Goal: Task Accomplishment & Management: Manage account settings

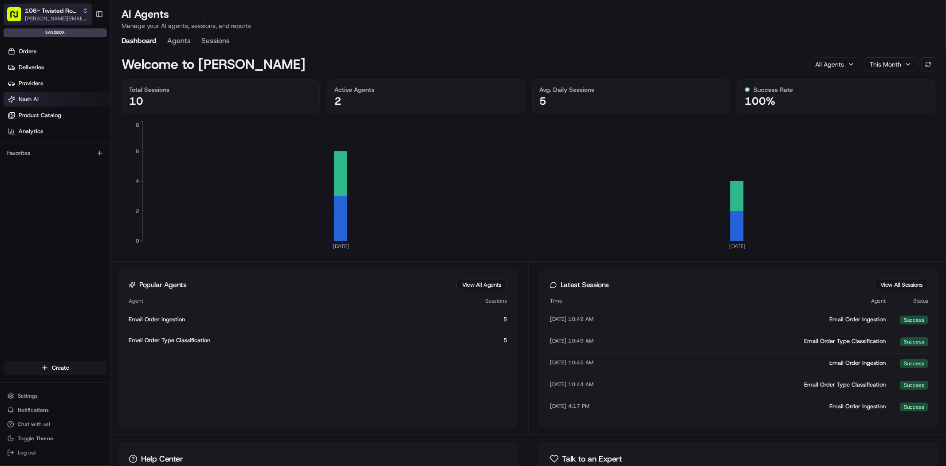
click at [51, 16] on span "[PERSON_NAME][EMAIL_ADDRESS][DOMAIN_NAME]" at bounding box center [56, 18] width 63 height 7
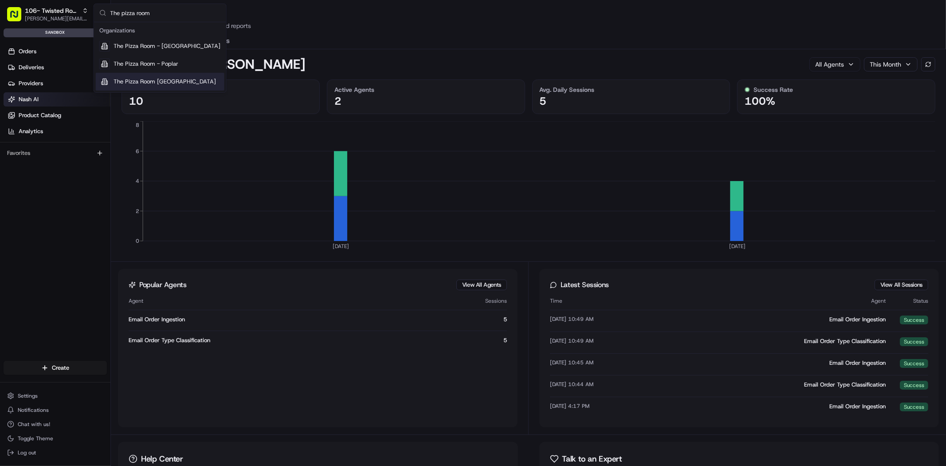
type input "The pizza room"
click at [192, 88] on div "The Pizza Room [GEOGRAPHIC_DATA]" at bounding box center [160, 82] width 129 height 18
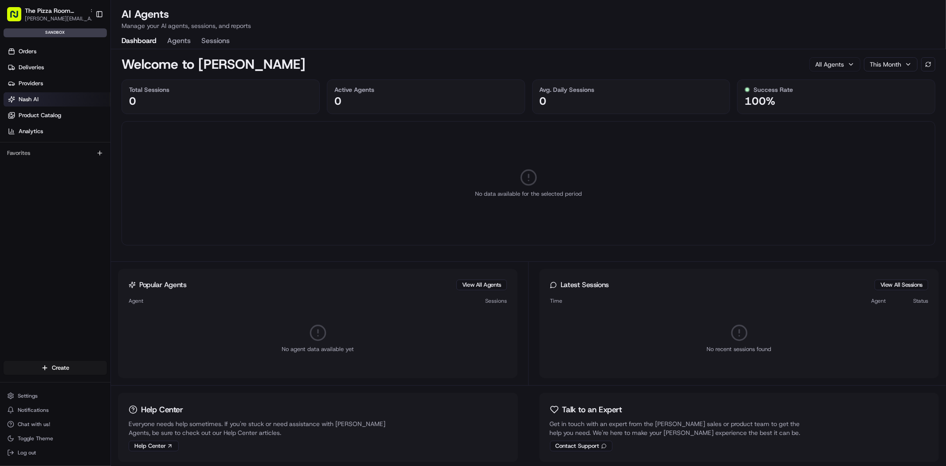
click at [57, 386] on div "Settings Notifications Chat with us! Toggle Theme Log out" at bounding box center [55, 424] width 110 height 76
click at [57, 395] on button "Settings" at bounding box center [55, 396] width 103 height 12
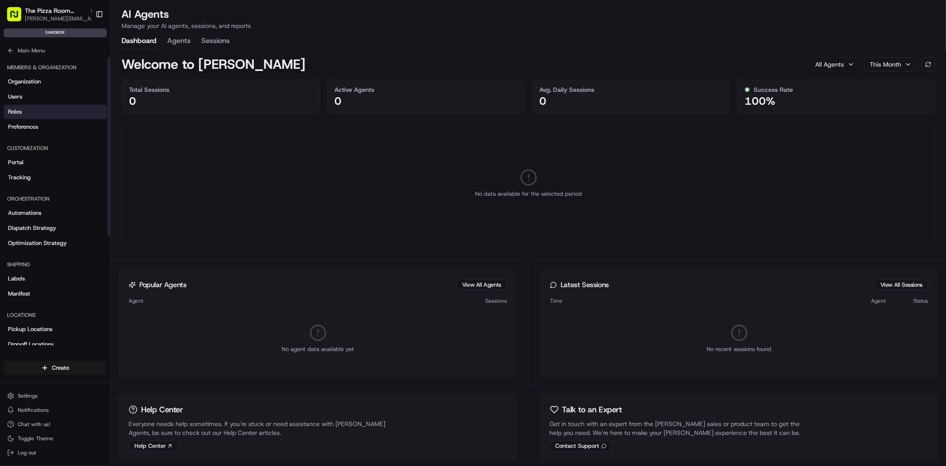
click at [44, 105] on link "Roles" at bounding box center [55, 112] width 103 height 14
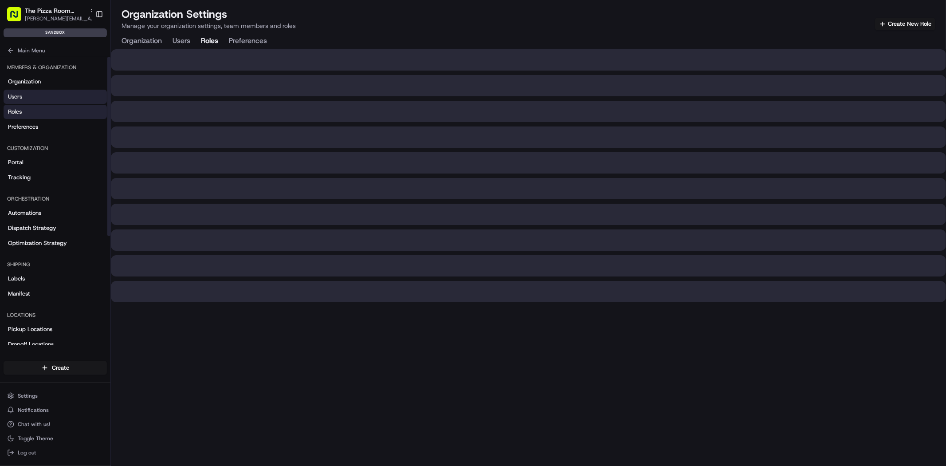
click at [45, 95] on link "Users" at bounding box center [55, 97] width 103 height 14
